Goal: Transaction & Acquisition: Download file/media

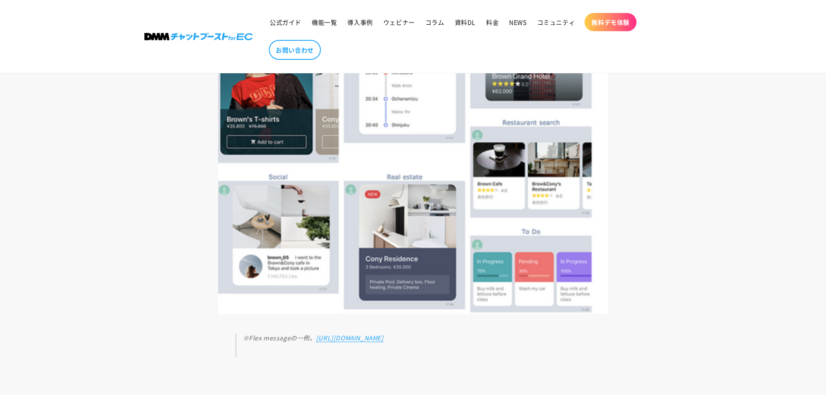
scroll to position [1474, 0]
click at [463, 22] on span "資料DL" at bounding box center [465, 22] width 21 height 8
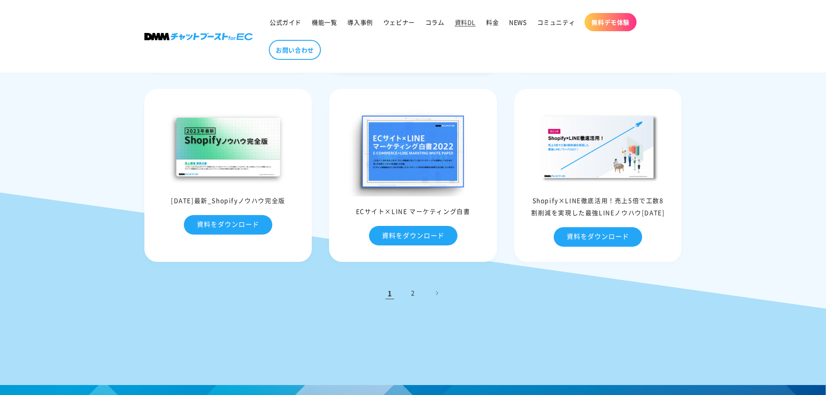
scroll to position [347, 0]
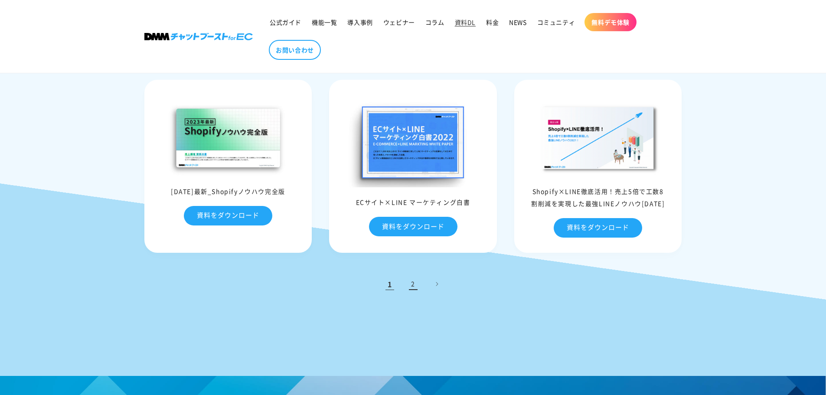
click at [404, 286] on link "2" at bounding box center [413, 283] width 19 height 19
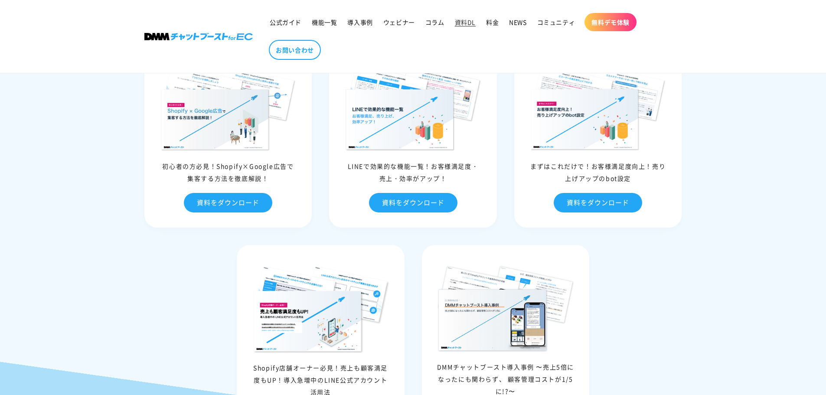
scroll to position [433, 0]
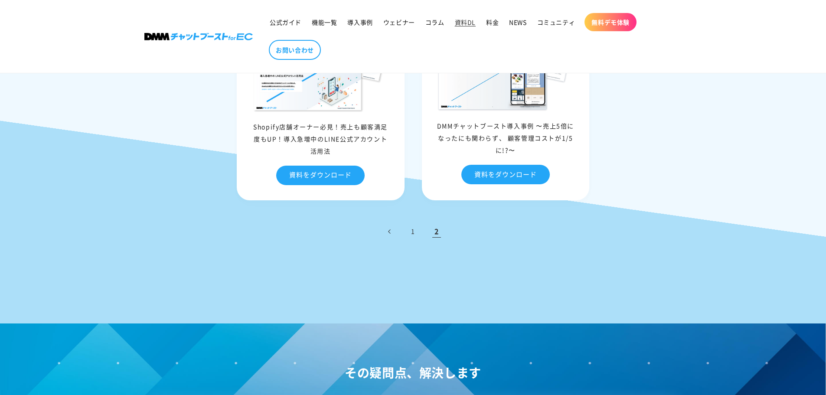
click at [391, 231] on link "前のページ" at bounding box center [389, 231] width 19 height 19
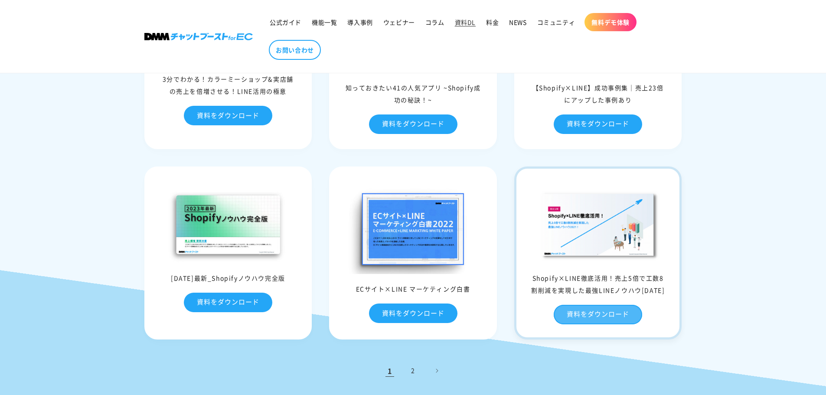
click at [582, 310] on link "資料をダウンロード" at bounding box center [597, 315] width 88 height 20
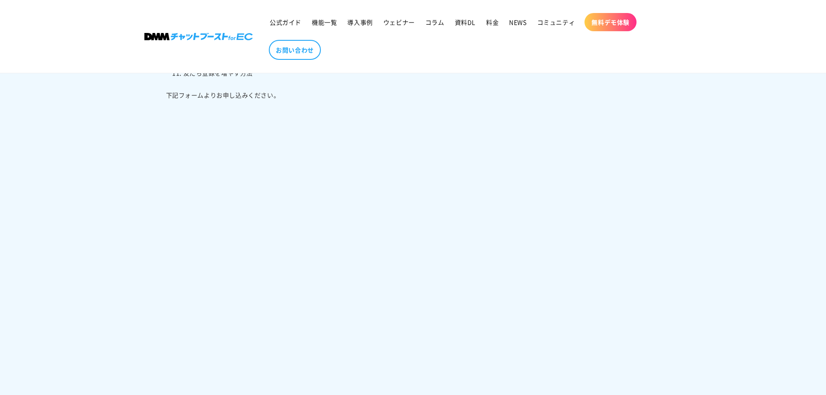
scroll to position [520, 0]
click at [434, 239] on div at bounding box center [547, 172] width 269 height 913
click at [157, 328] on div "Shopify×LINE徹底活用！売上5倍で工数8割削減を実現した最強LINEノウハウ2021 この資料で分かること この資料では、ShopifyとLINEを…" at bounding box center [278, 85] width 269 height 913
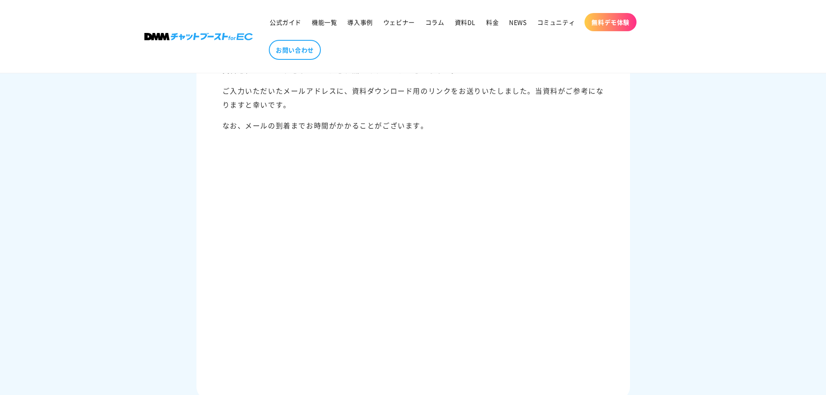
scroll to position [217, 0]
